Goal: Communication & Community: Answer question/provide support

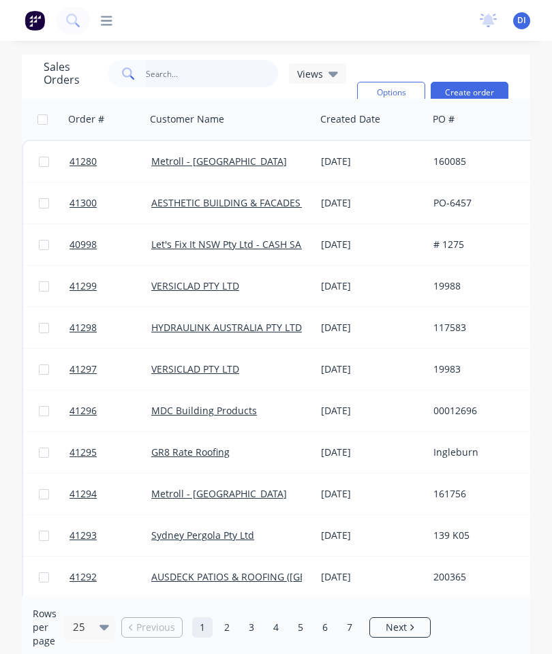
click at [198, 77] on input "text" at bounding box center [212, 73] width 133 height 27
type input "41176"
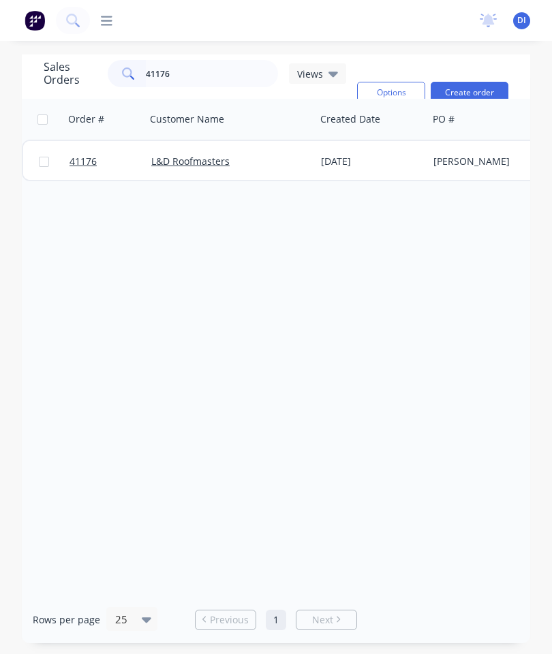
click at [75, 154] on link "41176" at bounding box center [110, 161] width 82 height 41
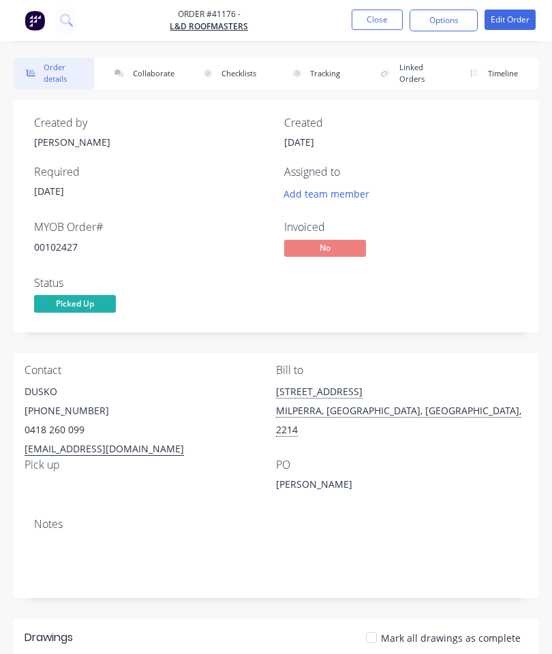
click at [150, 73] on button "Collaborate" at bounding box center [142, 73] width 80 height 31
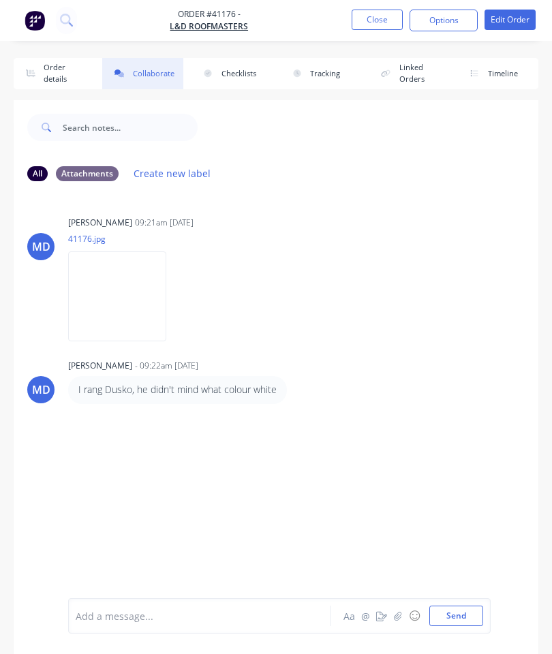
click at [239, 611] on div at bounding box center [202, 616] width 253 height 14
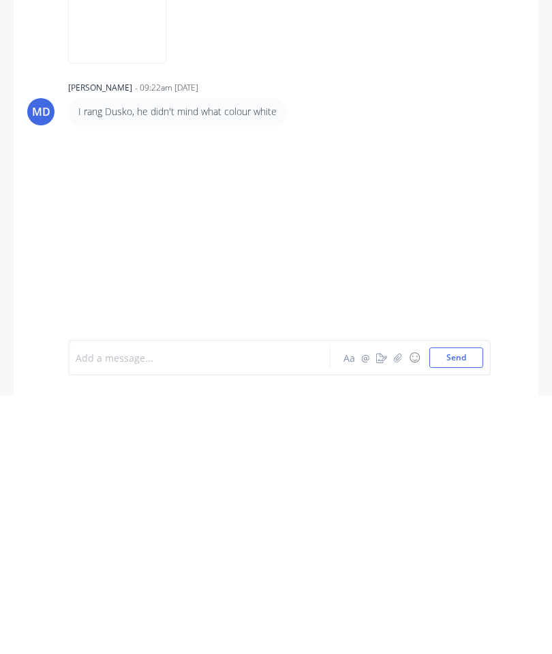
click at [396, 611] on icon "button" at bounding box center [398, 616] width 8 height 10
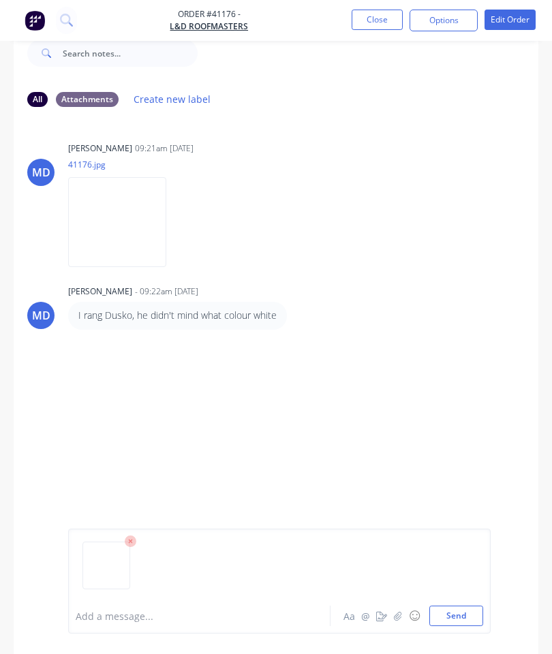
click at [464, 605] on button "Send" at bounding box center [456, 615] width 54 height 20
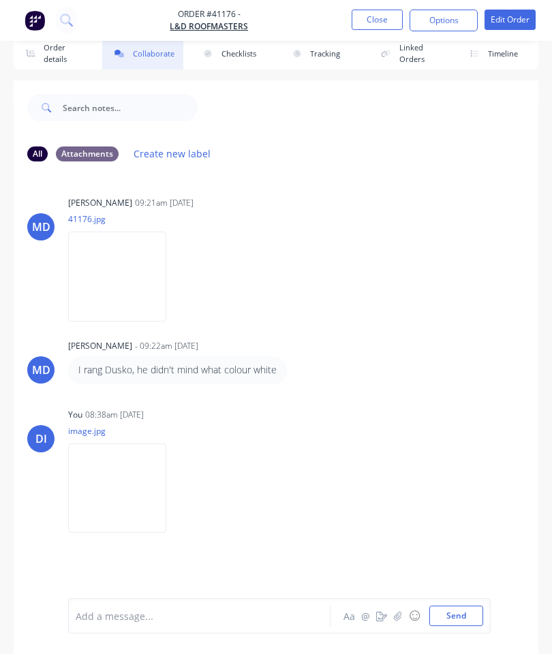
click at [379, 14] on button "Close" at bounding box center [376, 20] width 51 height 20
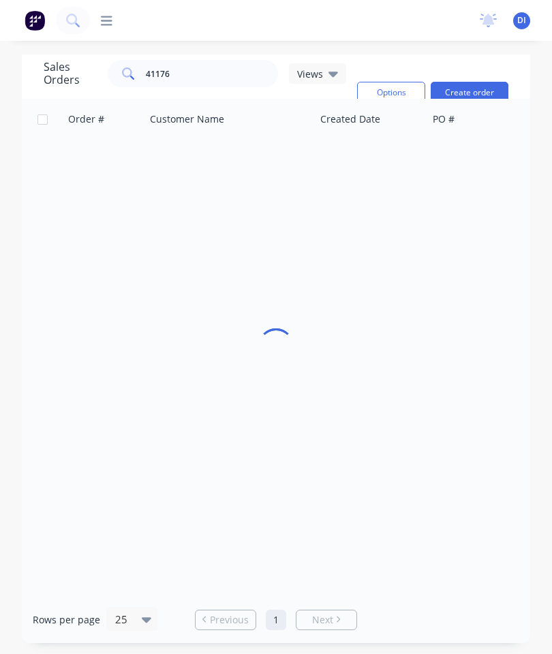
scroll to position [54, 0]
click at [226, 60] on input "41176" at bounding box center [212, 73] width 133 height 27
type input "41237"
click at [79, 155] on span "41237" at bounding box center [82, 162] width 27 height 14
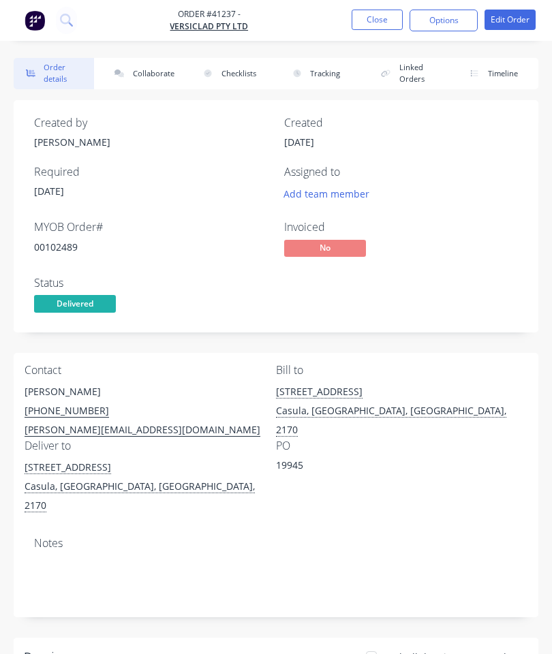
click at [146, 71] on button "Collaborate" at bounding box center [142, 73] width 80 height 31
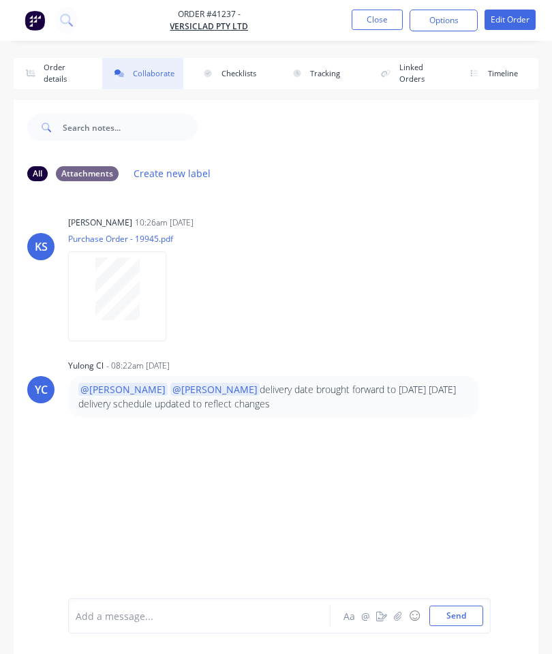
click at [392, 612] on button "button" at bounding box center [398, 615] width 16 height 16
click at [462, 609] on button "Send" at bounding box center [456, 615] width 54 height 20
click at [373, 18] on button "Close" at bounding box center [376, 20] width 51 height 20
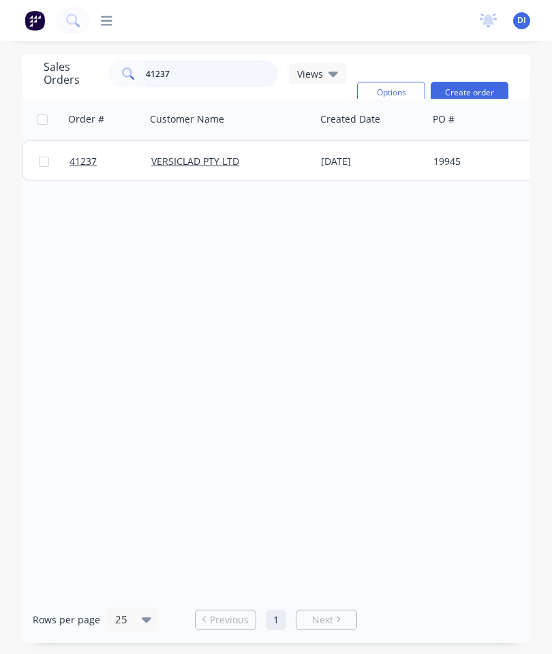
click at [222, 73] on input "41237" at bounding box center [212, 73] width 133 height 27
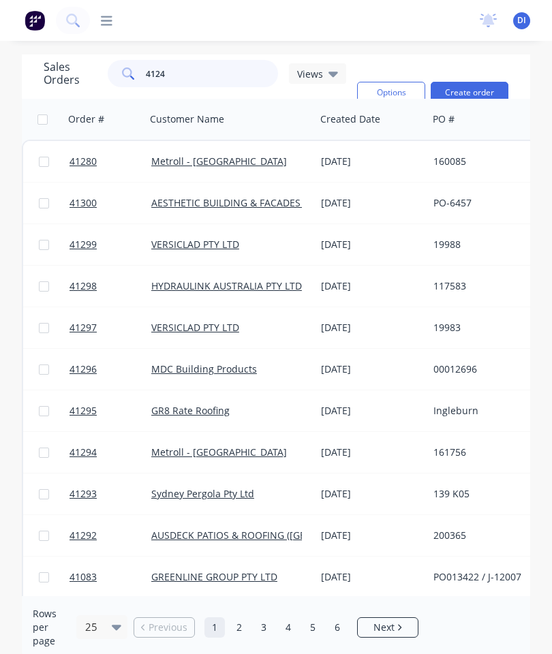
type input "41240"
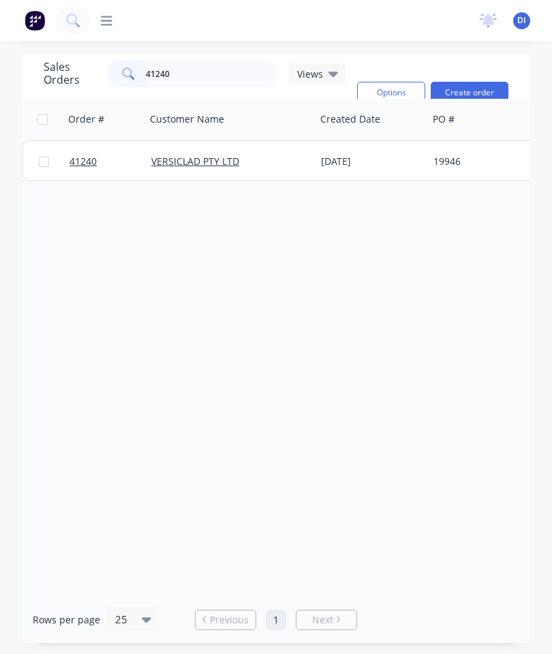
click at [84, 151] on link "41240" at bounding box center [110, 161] width 82 height 41
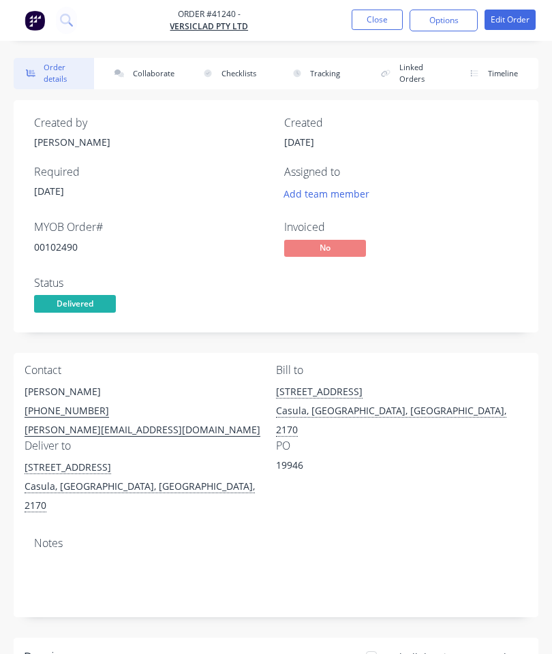
click at [157, 69] on button "Collaborate" at bounding box center [142, 73] width 80 height 31
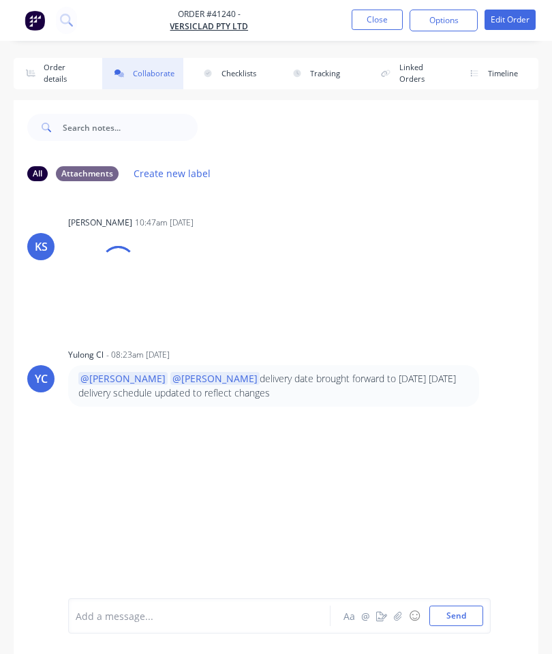
click at [395, 613] on icon "button" at bounding box center [398, 616] width 8 height 10
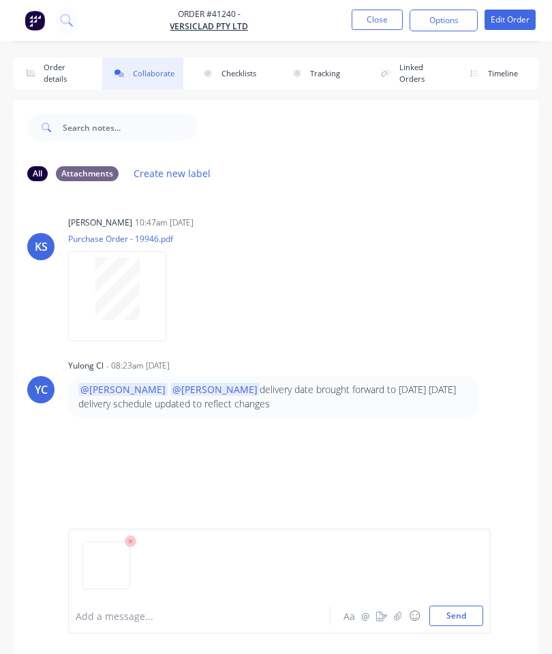
click at [461, 618] on button "Send" at bounding box center [456, 615] width 54 height 20
click at [390, 25] on button "Close" at bounding box center [376, 20] width 51 height 20
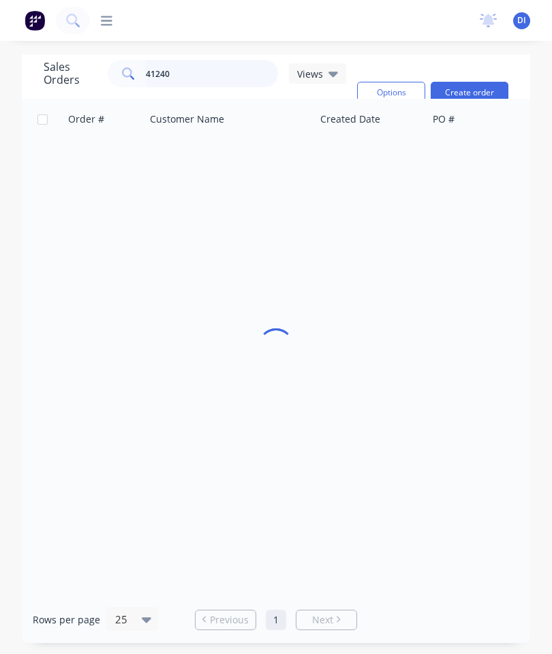
click at [219, 80] on input "41240" at bounding box center [212, 73] width 133 height 27
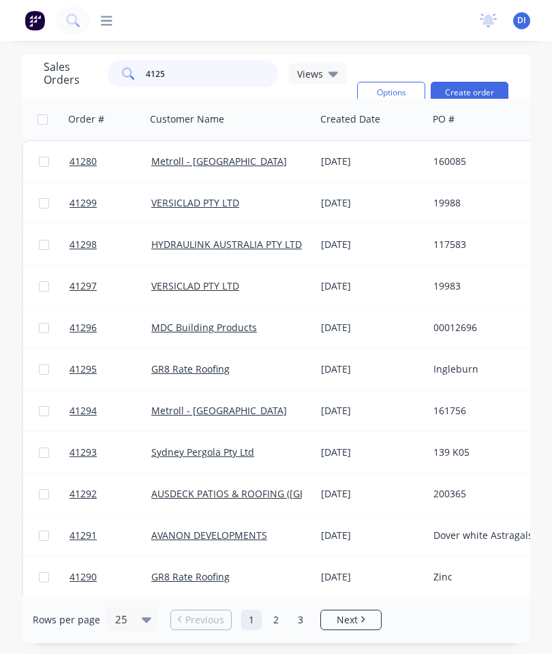
type input "41257"
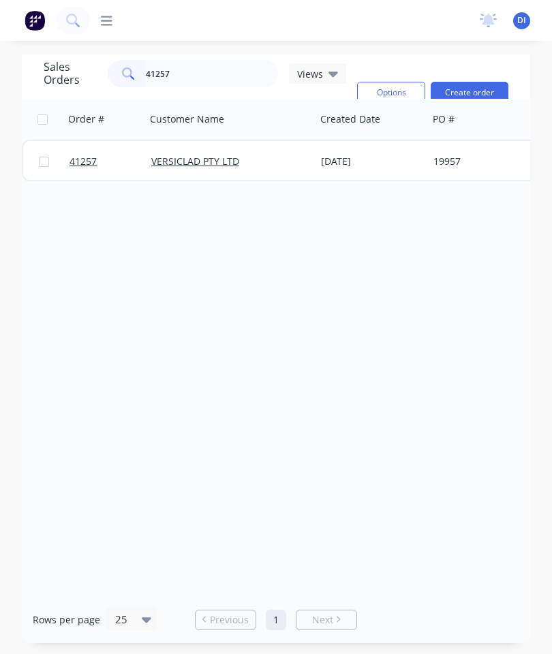
click at [95, 163] on span "41257" at bounding box center [82, 162] width 27 height 14
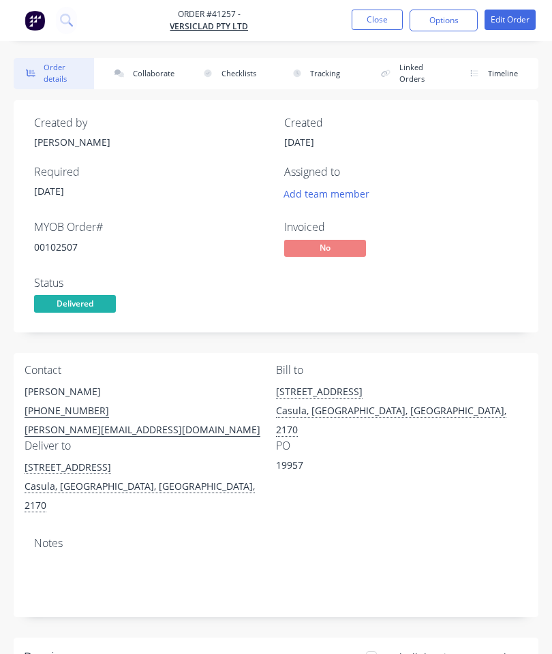
click at [141, 77] on button "Collaborate" at bounding box center [142, 73] width 80 height 31
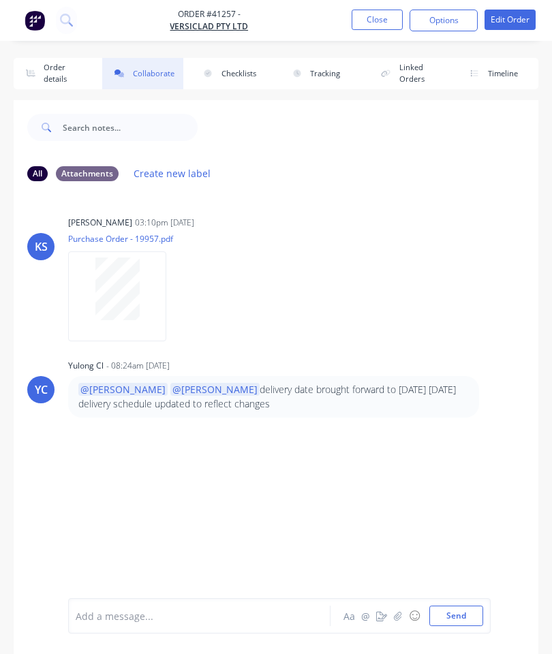
click at [397, 616] on icon "button" at bounding box center [397, 615] width 7 height 9
click at [454, 613] on button "Send" at bounding box center [456, 615] width 54 height 20
click at [384, 15] on button "Close" at bounding box center [376, 20] width 51 height 20
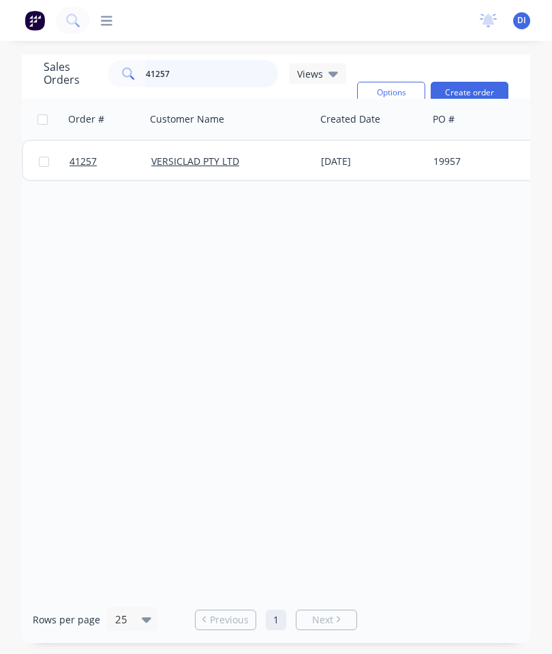
click at [208, 75] on input "41257" at bounding box center [212, 73] width 133 height 27
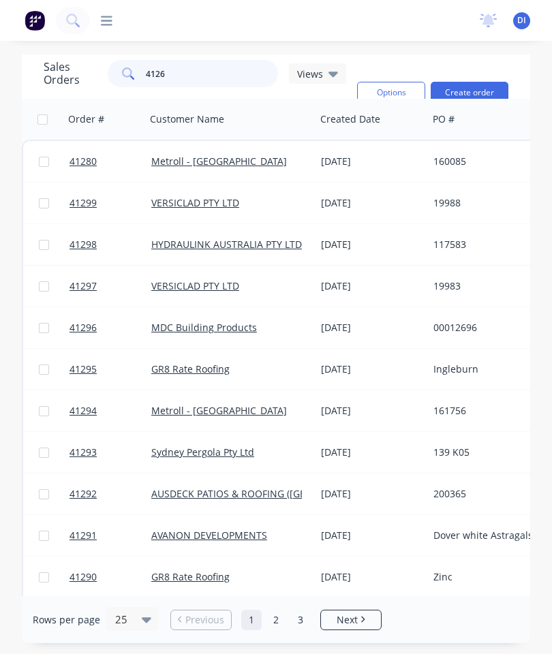
type input "41267"
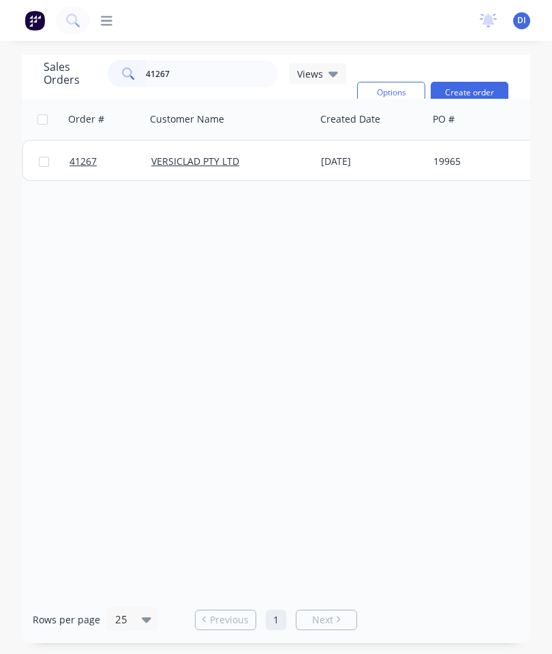
click at [91, 158] on span "41267" at bounding box center [82, 162] width 27 height 14
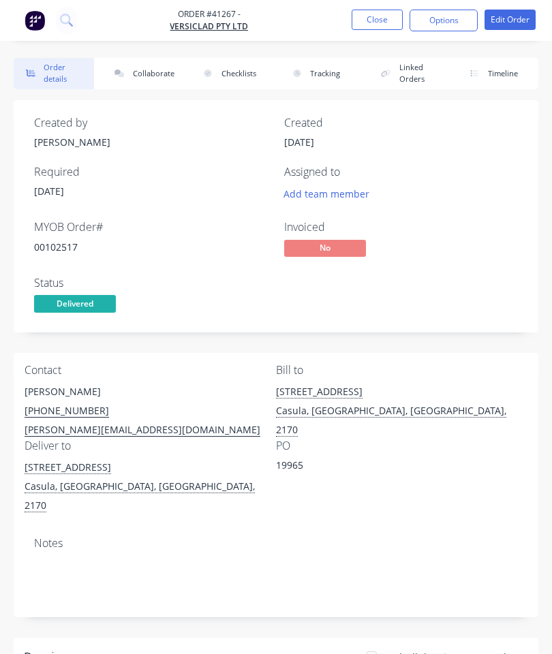
click at [148, 71] on button "Collaborate" at bounding box center [142, 73] width 80 height 31
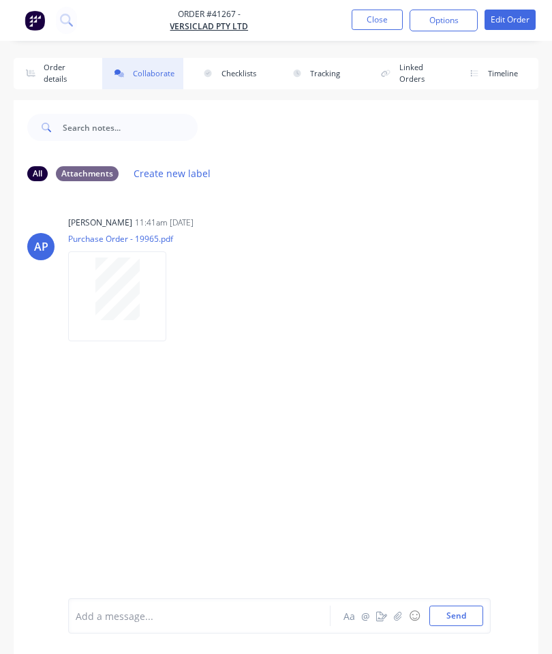
click at [401, 615] on icon "button" at bounding box center [398, 616] width 8 height 10
click at [462, 606] on button "Send" at bounding box center [456, 615] width 54 height 20
click at [385, 18] on button "Close" at bounding box center [376, 20] width 51 height 20
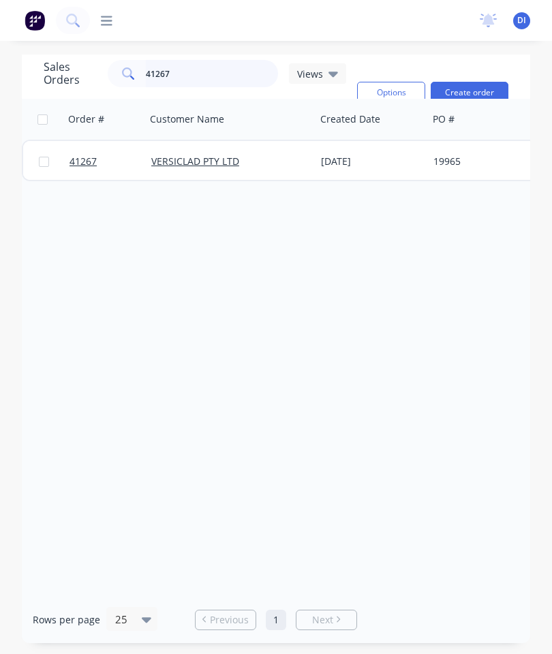
click at [202, 78] on input "41267" at bounding box center [212, 73] width 133 height 27
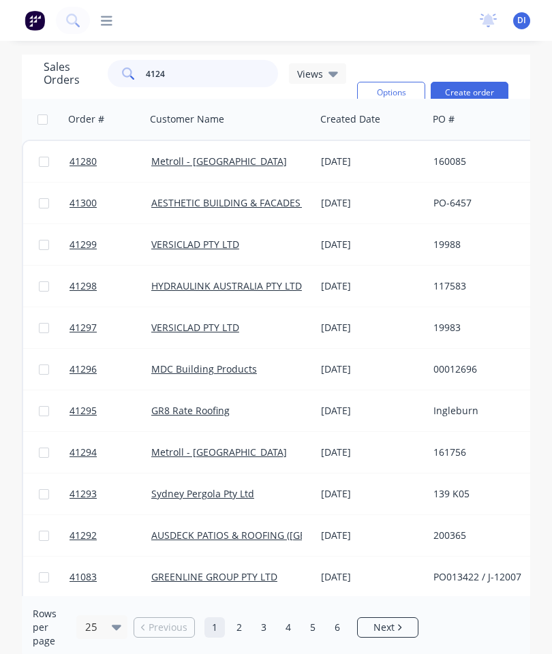
type input "41242"
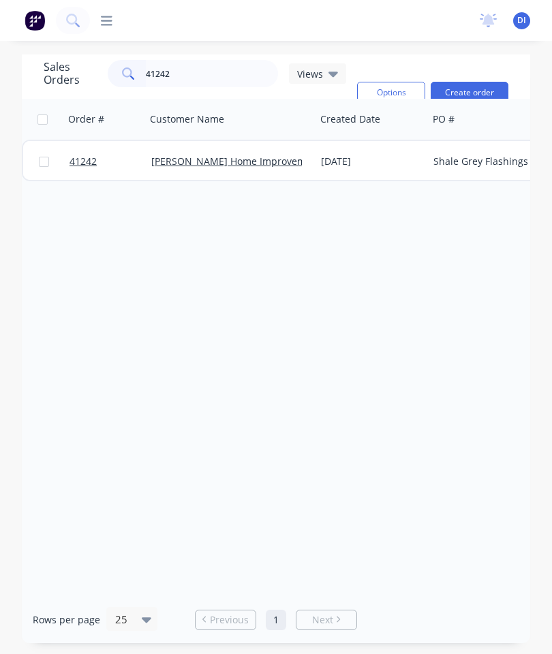
click at [85, 161] on span "41242" at bounding box center [82, 162] width 27 height 14
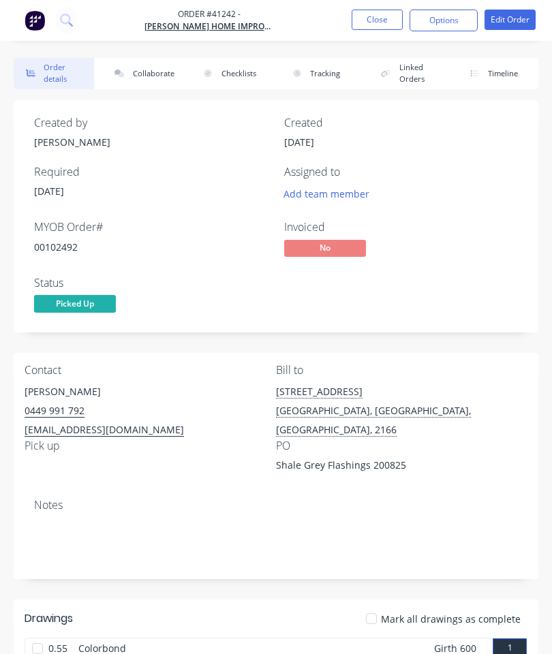
click at [158, 68] on button "Collaborate" at bounding box center [142, 73] width 80 height 31
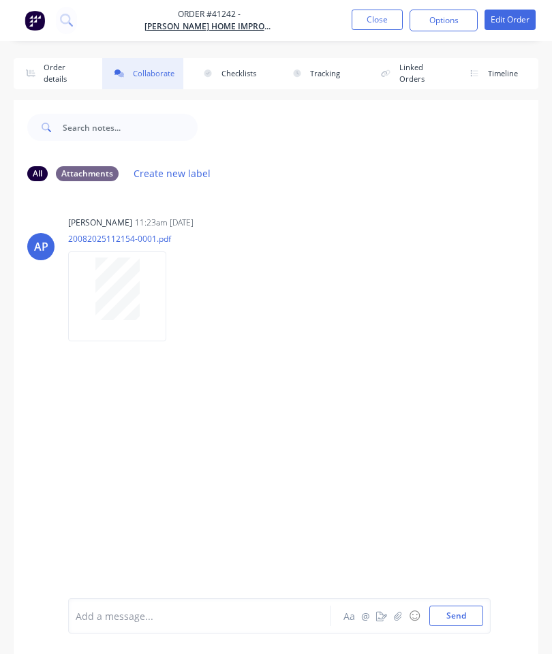
click at [397, 610] on button "button" at bounding box center [398, 615] width 16 height 16
click at [460, 623] on button "Send" at bounding box center [456, 615] width 54 height 20
click at [376, 18] on button "Close" at bounding box center [376, 20] width 51 height 20
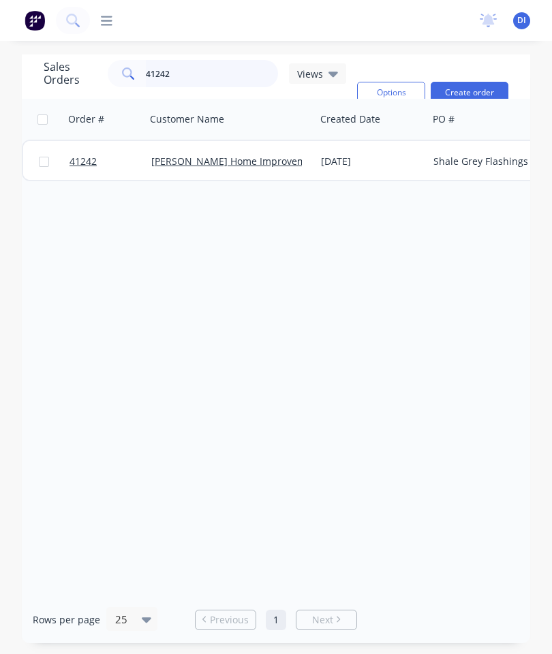
click at [210, 74] on input "41242" at bounding box center [212, 73] width 133 height 27
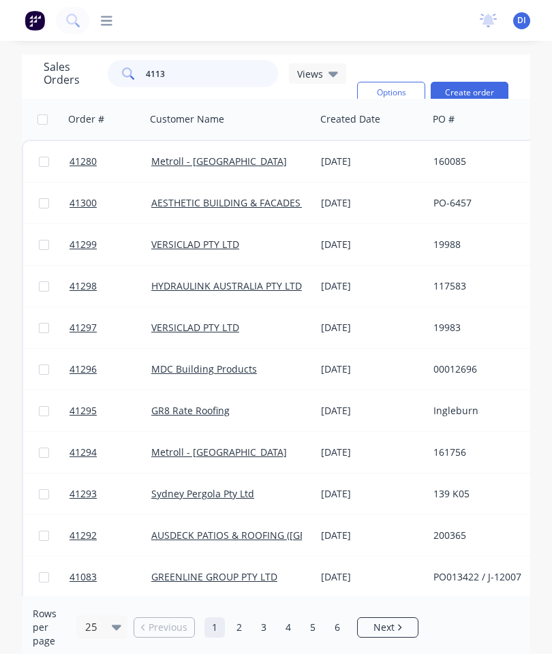
type input "41132"
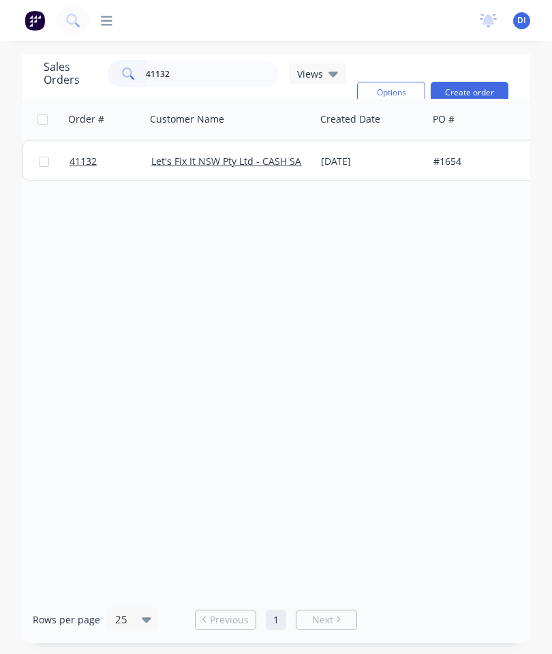
click at [89, 148] on link "41132" at bounding box center [110, 161] width 82 height 41
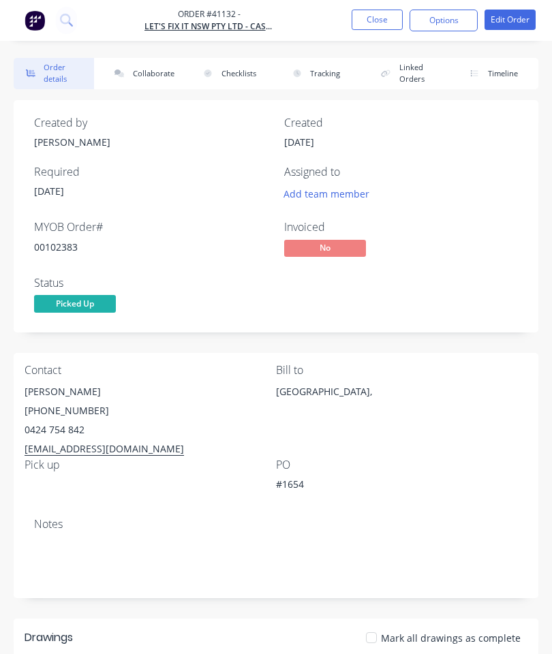
click at [152, 76] on button "Collaborate" at bounding box center [142, 73] width 80 height 31
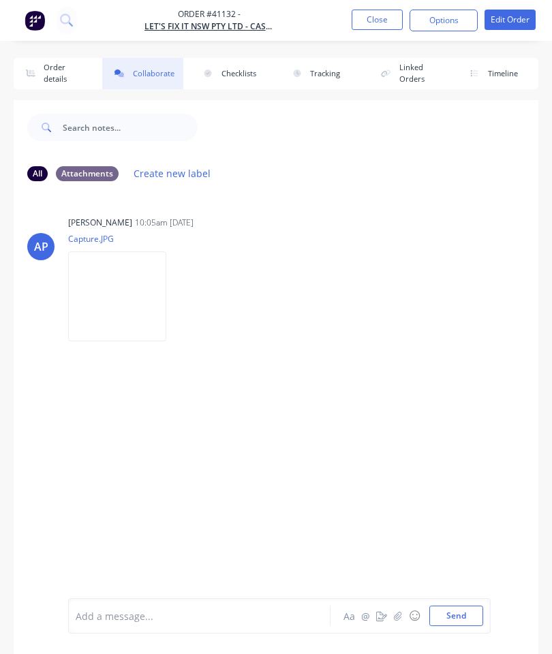
click at [403, 618] on button "button" at bounding box center [398, 615] width 16 height 16
click at [454, 614] on button "Send" at bounding box center [456, 615] width 54 height 20
click at [383, 18] on button "Close" at bounding box center [376, 20] width 51 height 20
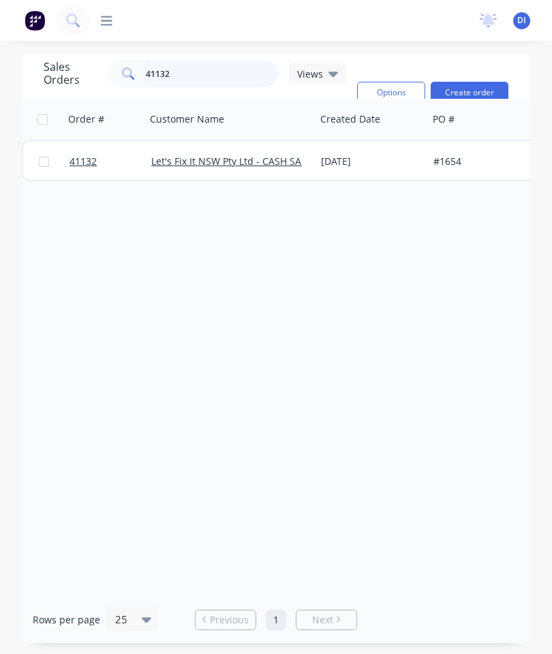
click at [229, 76] on input "41132" at bounding box center [212, 73] width 133 height 27
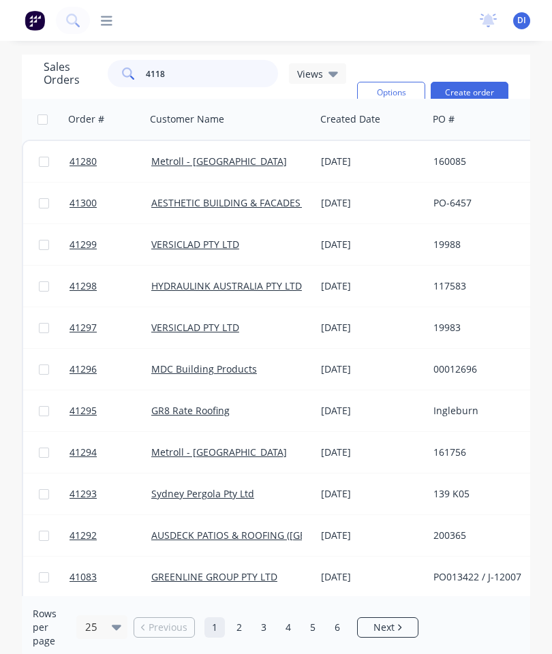
type input "41184"
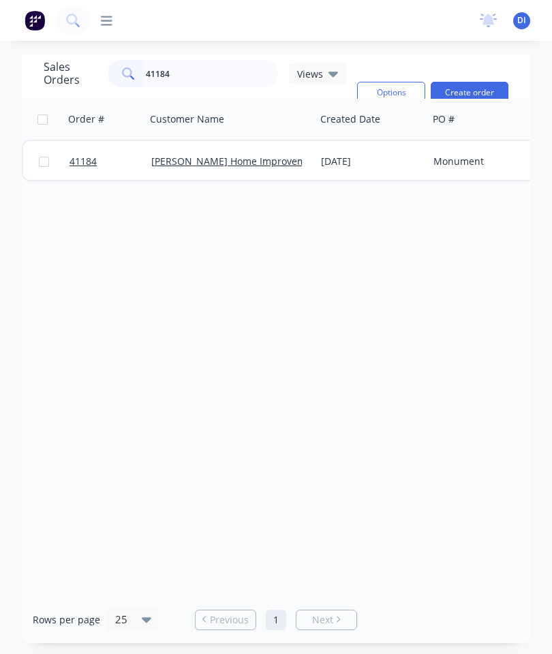
click at [86, 157] on span "41184" at bounding box center [82, 162] width 27 height 14
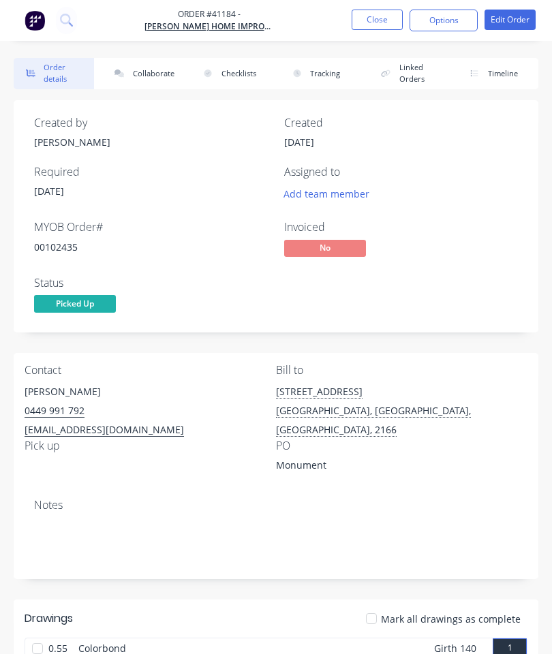
click at [147, 81] on button "Collaborate" at bounding box center [142, 73] width 80 height 31
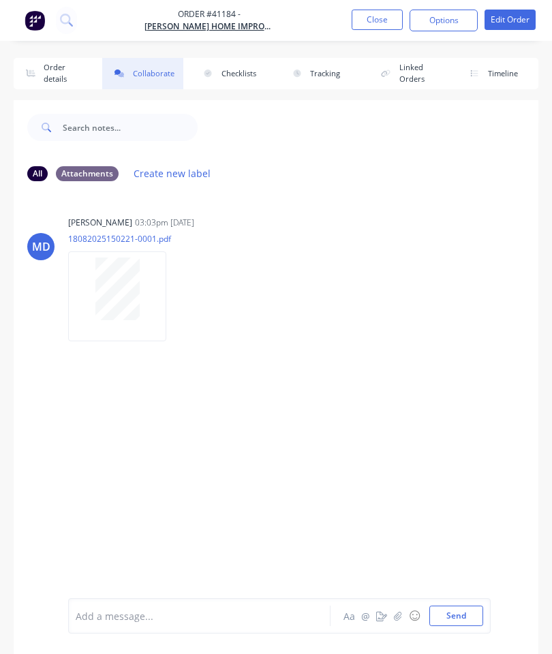
click at [397, 615] on icon "button" at bounding box center [398, 616] width 8 height 10
click at [458, 622] on button "Send" at bounding box center [456, 615] width 54 height 20
click at [388, 20] on button "Close" at bounding box center [376, 20] width 51 height 20
